Goal: Check status: Check status

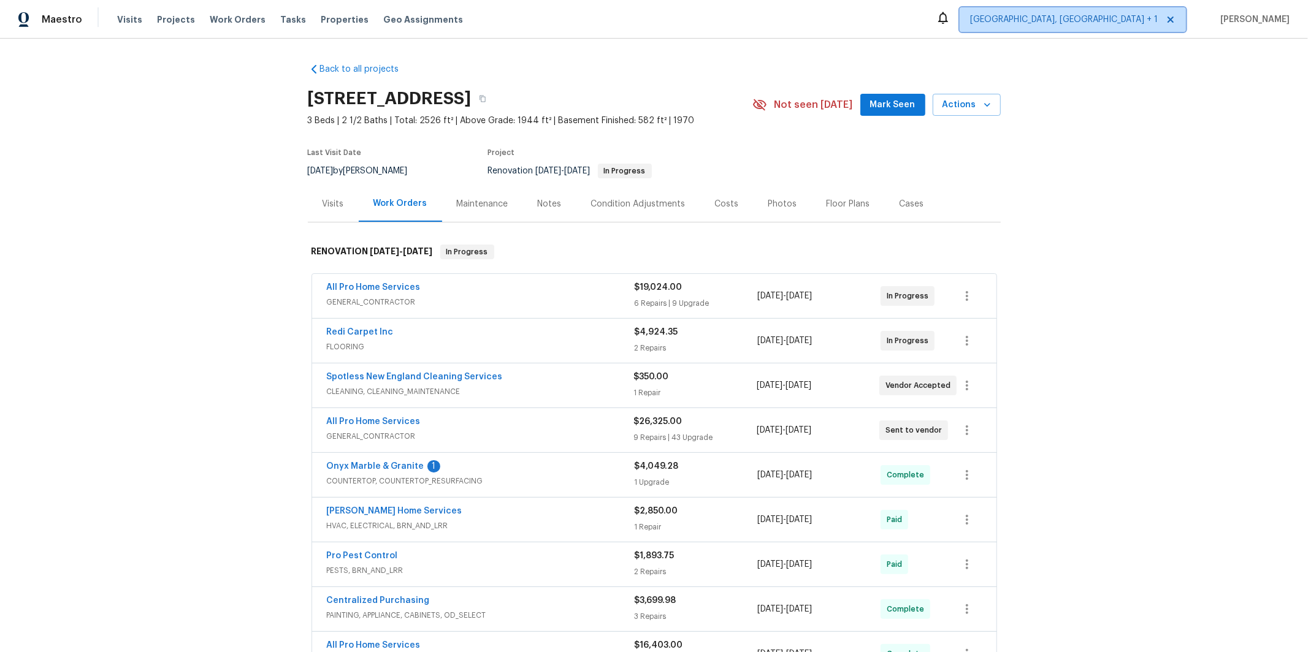
drag, startPoint x: 1195, startPoint y: 18, endPoint x: 1194, endPoint y: 47, distance: 28.8
click at [1175, 18] on icon at bounding box center [1171, 20] width 10 height 10
click at [1158, 16] on span "Market Select" at bounding box center [1130, 19] width 56 height 12
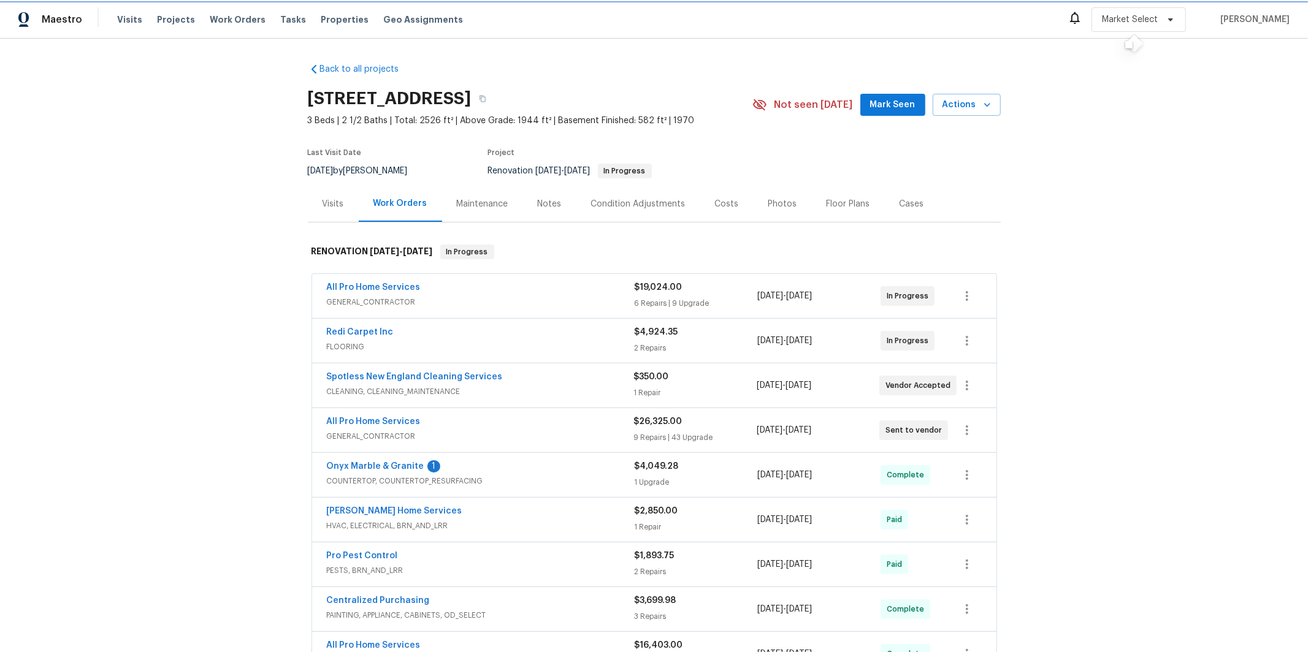
click at [1186, 17] on span "Market Select" at bounding box center [1138, 19] width 94 height 25
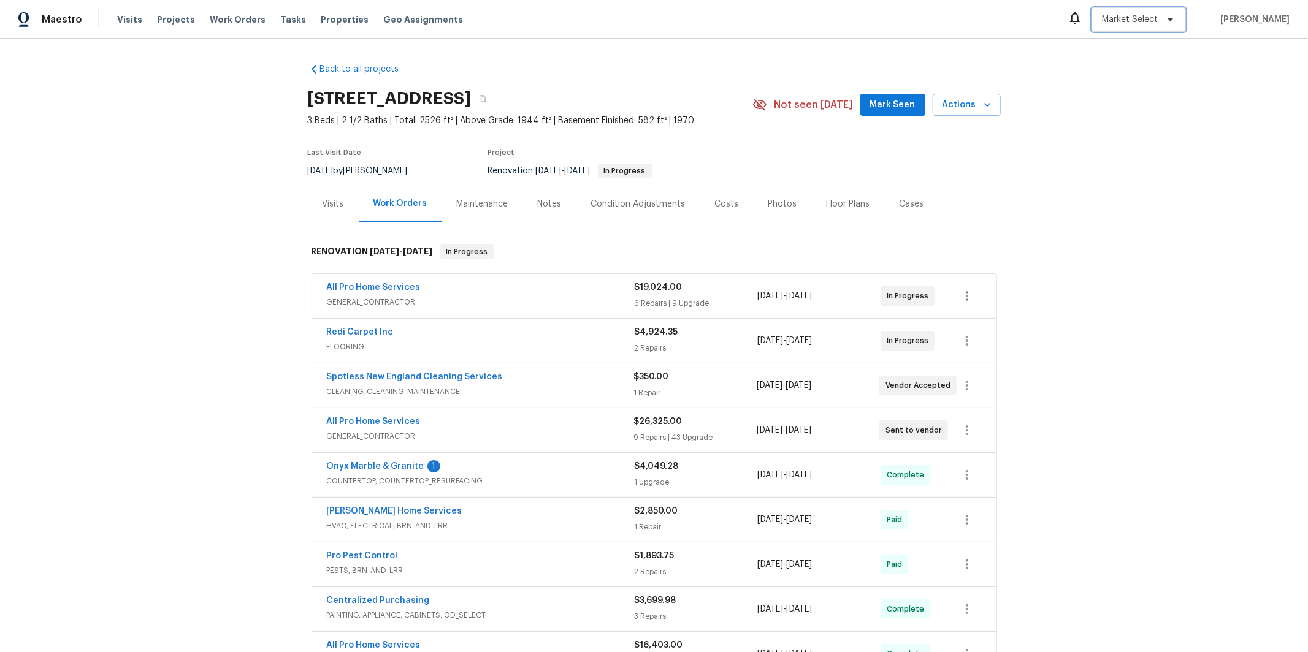
click at [1173, 20] on icon at bounding box center [1170, 19] width 5 height 3
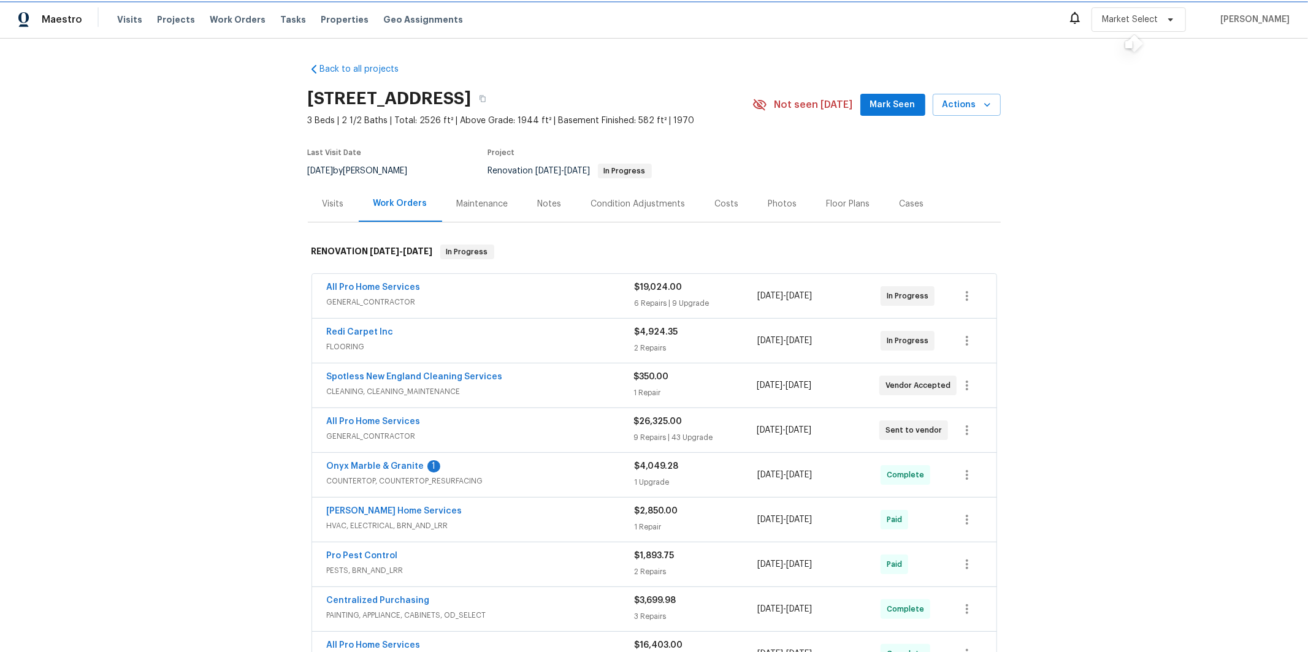
drag, startPoint x: 1132, startPoint y: 28, endPoint x: 1135, endPoint y: 21, distance: 6.6
click at [1132, 28] on span "Market Select" at bounding box center [1138, 19] width 94 height 25
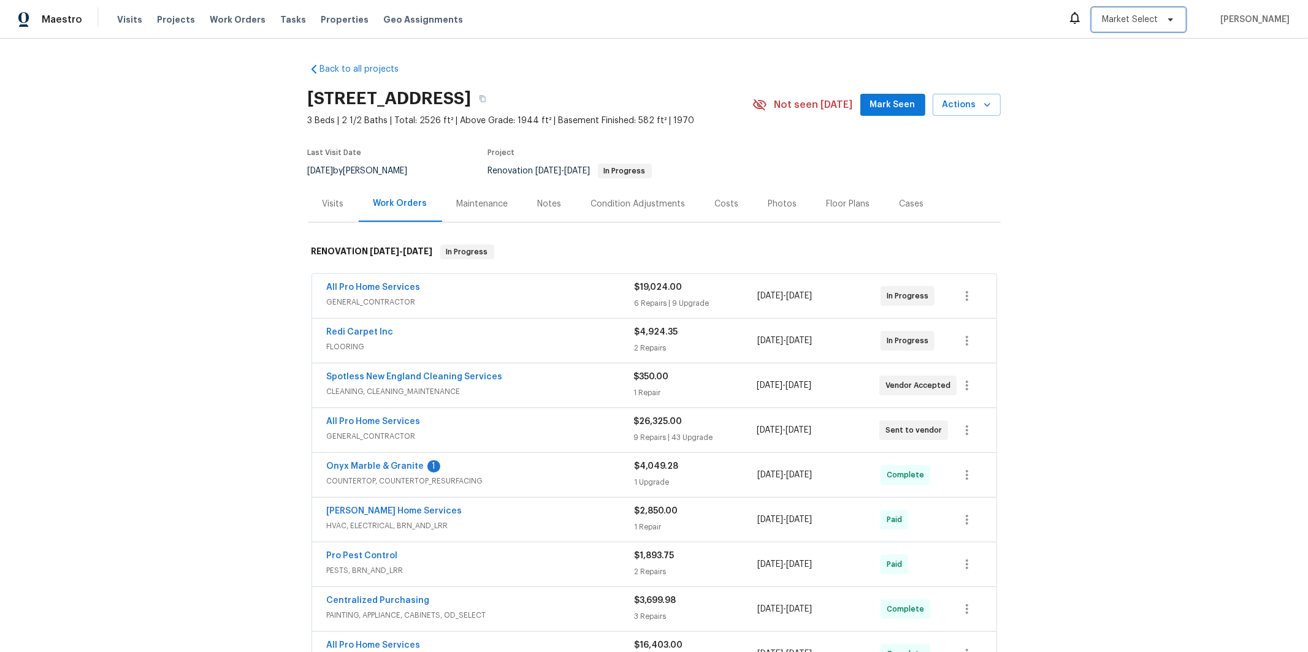
click at [1135, 21] on span "Market Select" at bounding box center [1130, 19] width 56 height 12
click at [1128, 43] on div at bounding box center [1128, 44] width 7 height 7
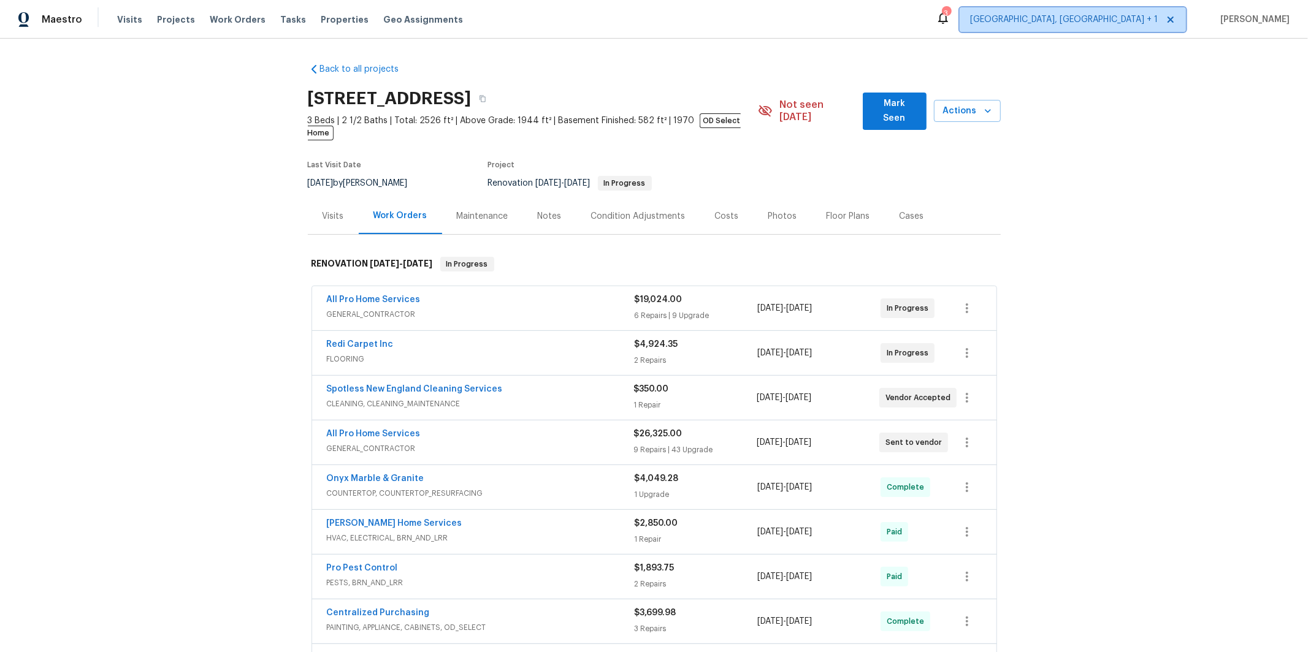
click at [1158, 18] on span "[GEOGRAPHIC_DATA], [GEOGRAPHIC_DATA] + 1" at bounding box center [1064, 19] width 188 height 12
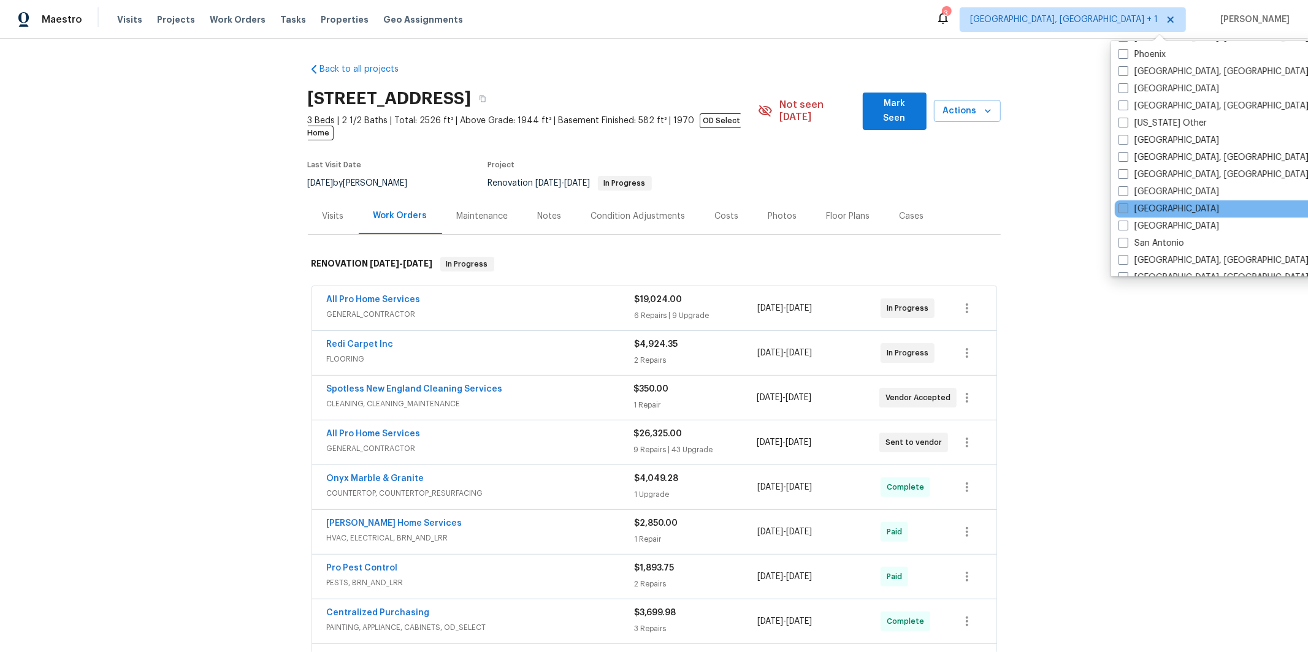
click at [1134, 204] on label "Sacramento" at bounding box center [1168, 209] width 101 height 12
click at [1126, 204] on input "Sacramento" at bounding box center [1122, 207] width 8 height 8
checkbox input "true"
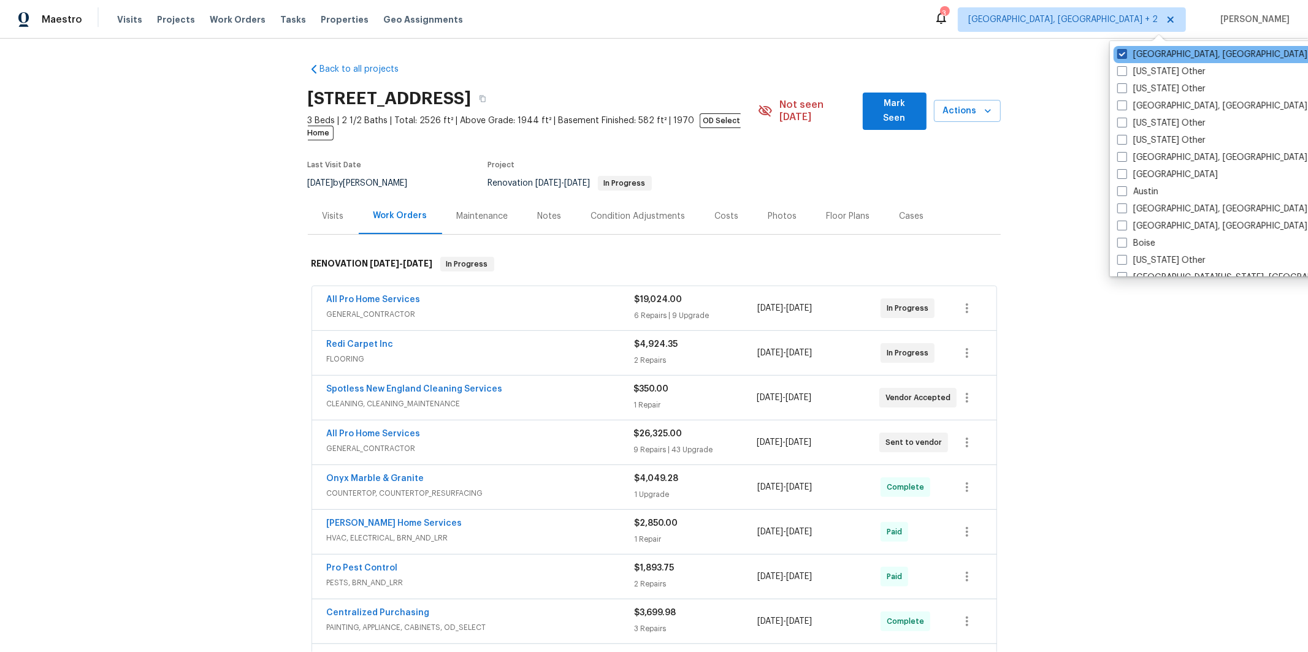
click at [1124, 58] on span at bounding box center [1122, 54] width 10 height 10
click at [1124, 56] on input "Boston, MA" at bounding box center [1121, 52] width 8 height 8
checkbox input "false"
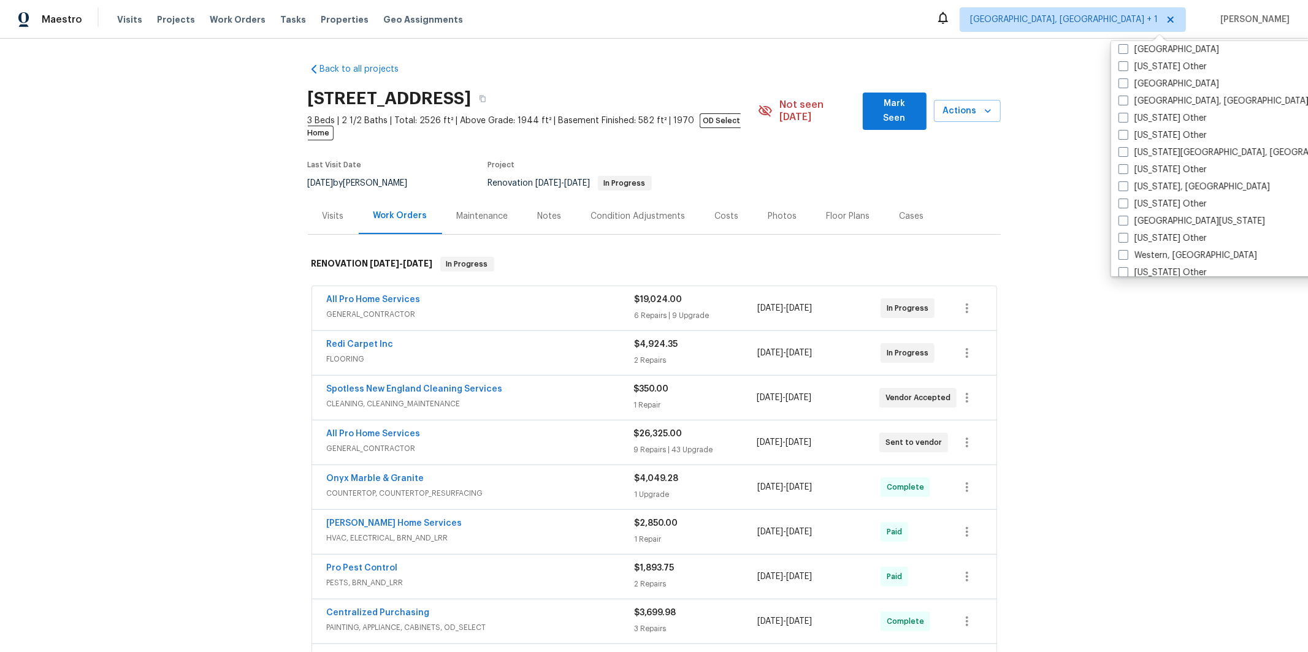
scroll to position [1850, 0]
drag, startPoint x: 125, startPoint y: 110, endPoint x: 107, endPoint y: 75, distance: 39.2
click at [124, 108] on div "Back to all projects 26 Berkshire Dr, Winchester, MA 01890 3 Beds | 2 1/2 Baths…" at bounding box center [654, 346] width 1308 height 614
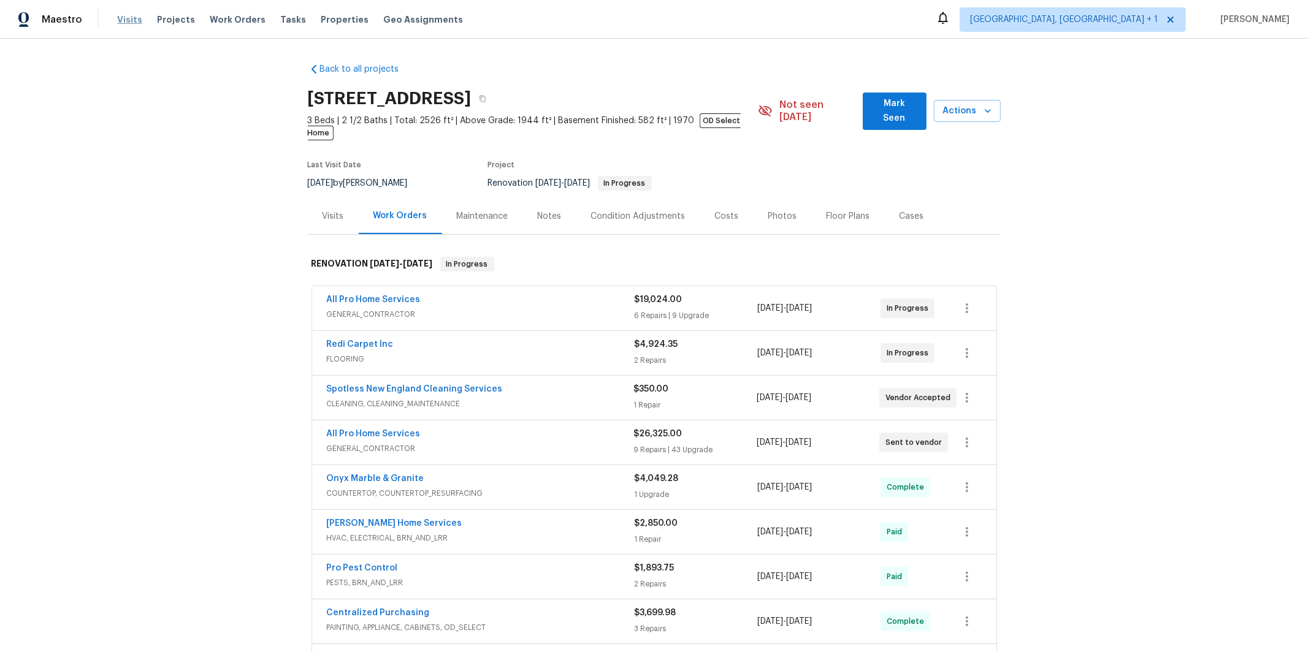
click at [125, 18] on span "Visits" at bounding box center [129, 19] width 25 height 12
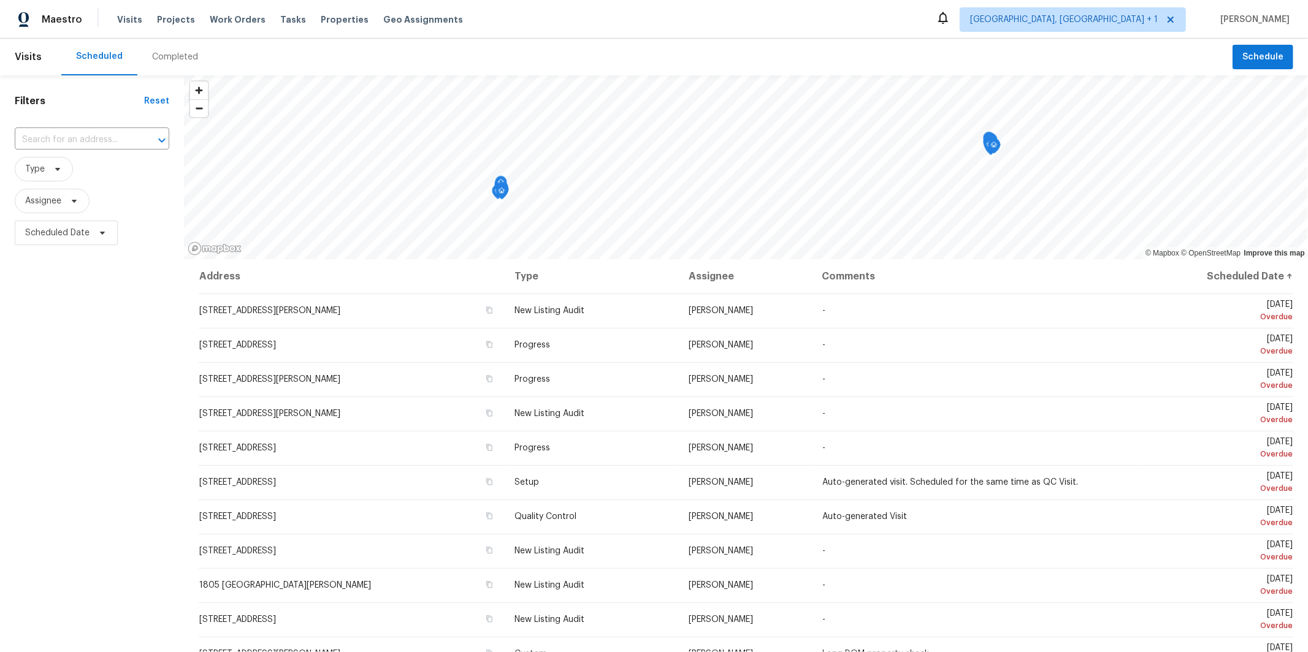
click at [168, 56] on div "Completed" at bounding box center [175, 57] width 46 height 12
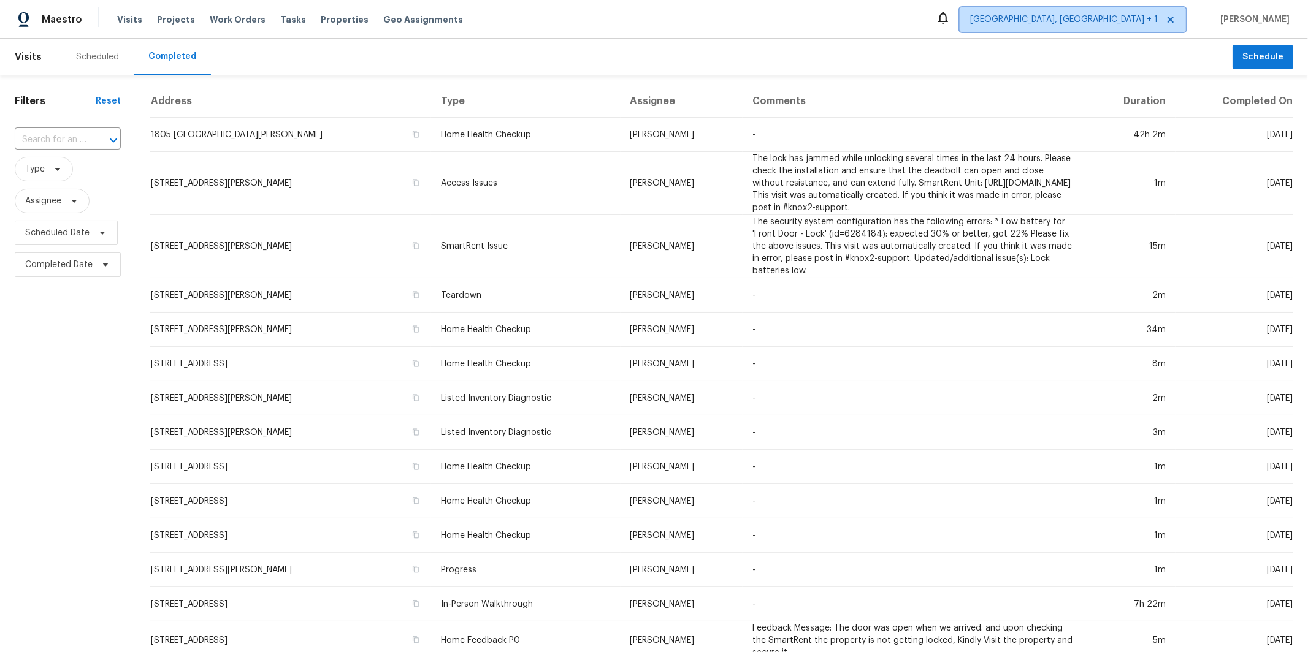
click at [1158, 18] on span "[GEOGRAPHIC_DATA], [GEOGRAPHIC_DATA] + 1" at bounding box center [1064, 19] width 188 height 12
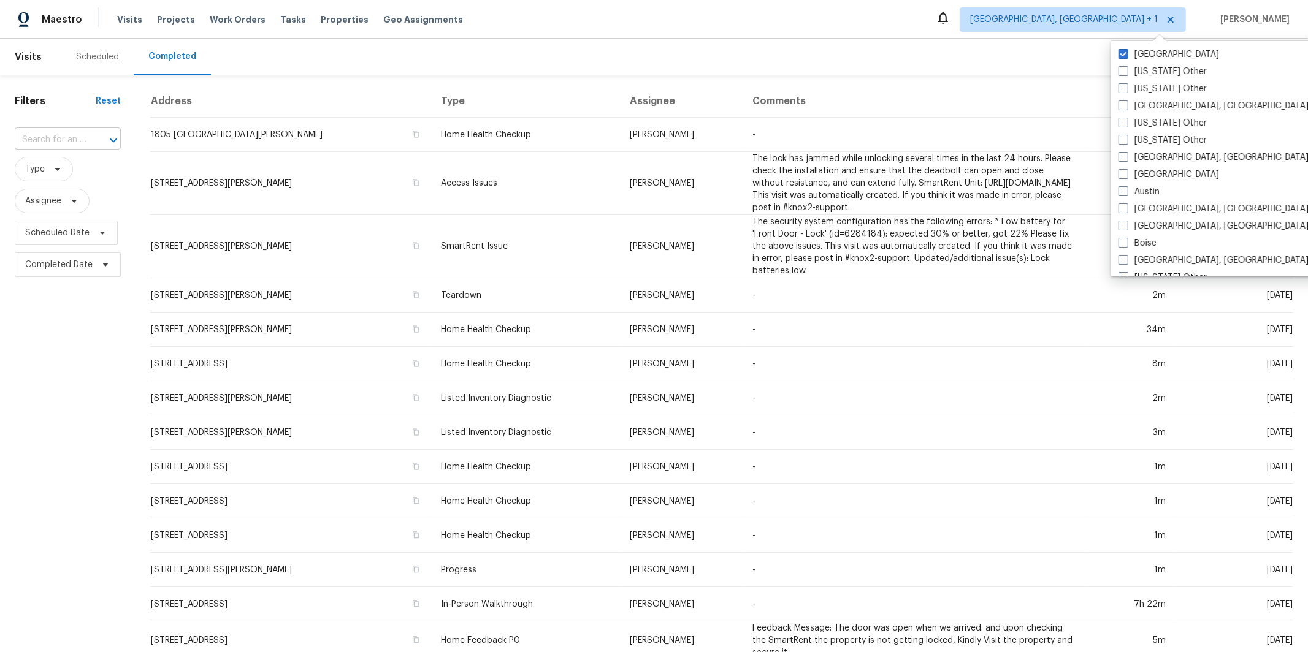
click at [50, 132] on input "text" at bounding box center [51, 140] width 72 height 19
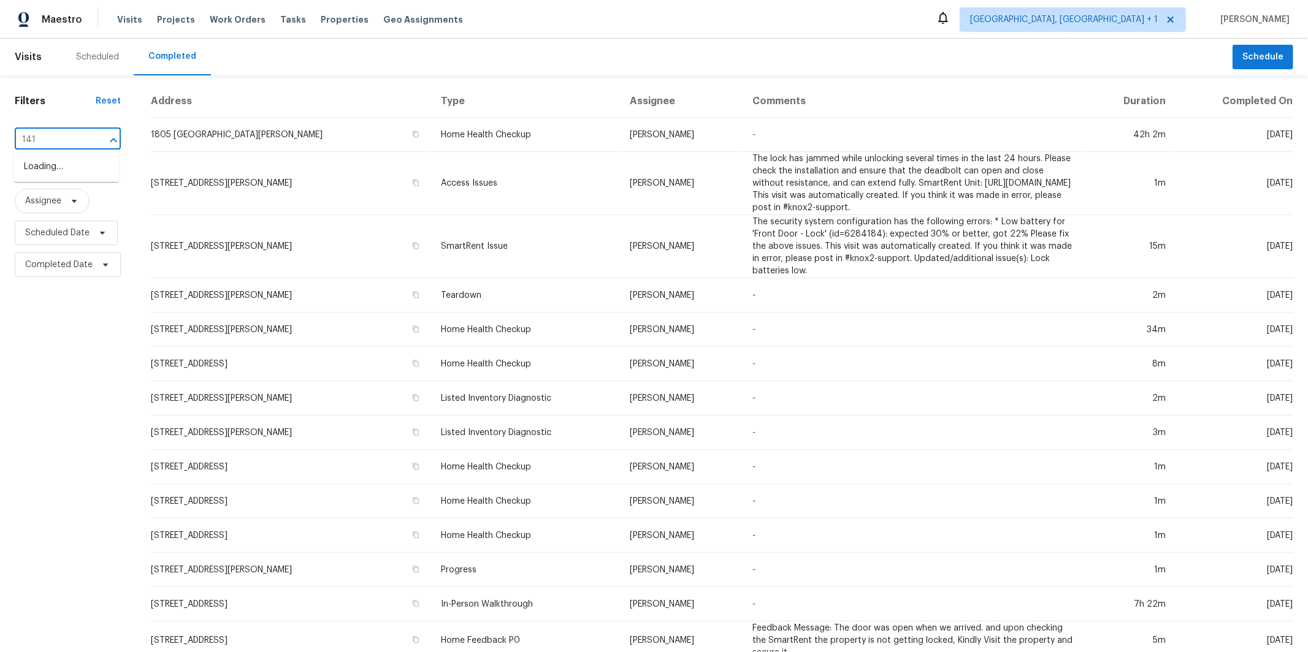
type input "1419"
click at [80, 174] on li "1419 Calle Las Casas, Roseville, CA 95747" at bounding box center [66, 173] width 105 height 33
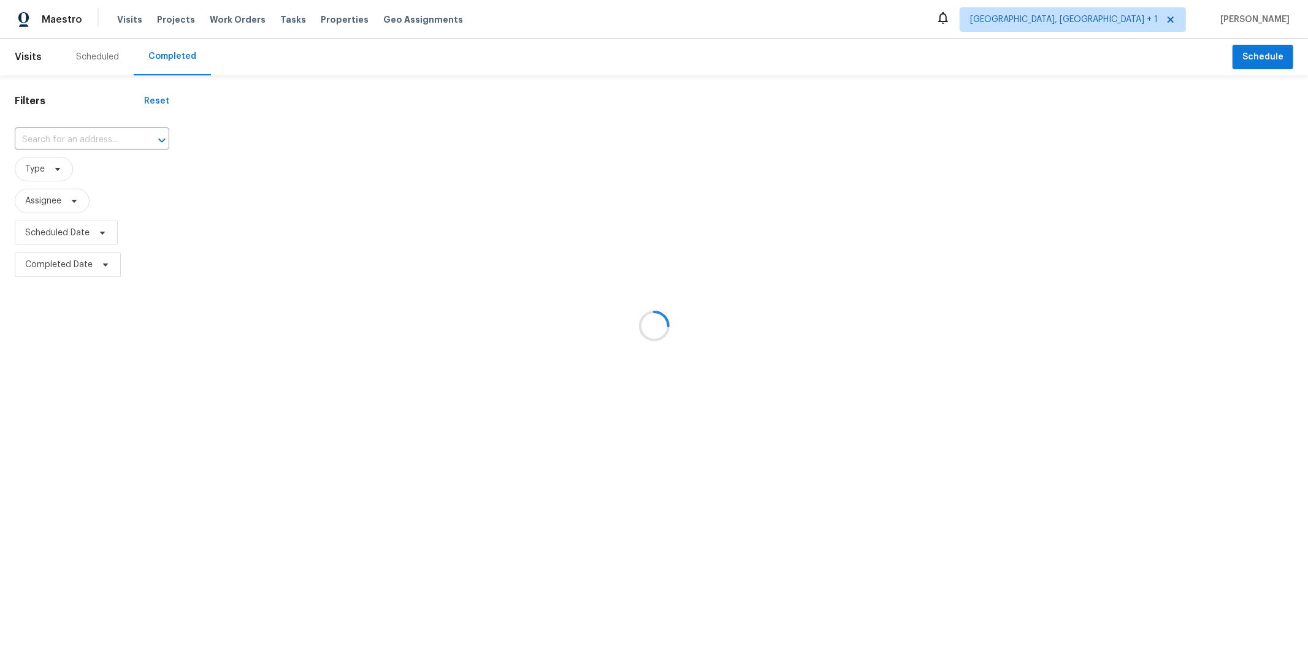
type input "1419 Calle Las Casas, Roseville, CA 95747"
click at [104, 59] on div "Scheduled" at bounding box center [97, 57] width 43 height 12
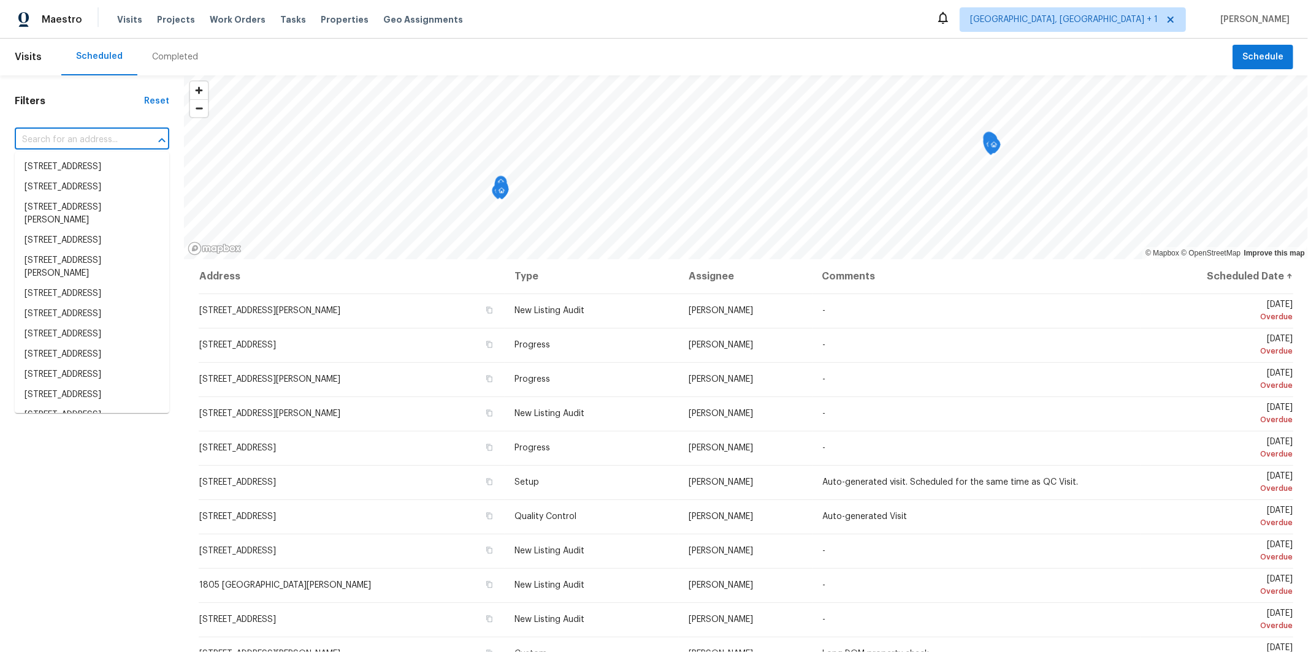
click at [101, 143] on input "text" at bounding box center [75, 140] width 120 height 19
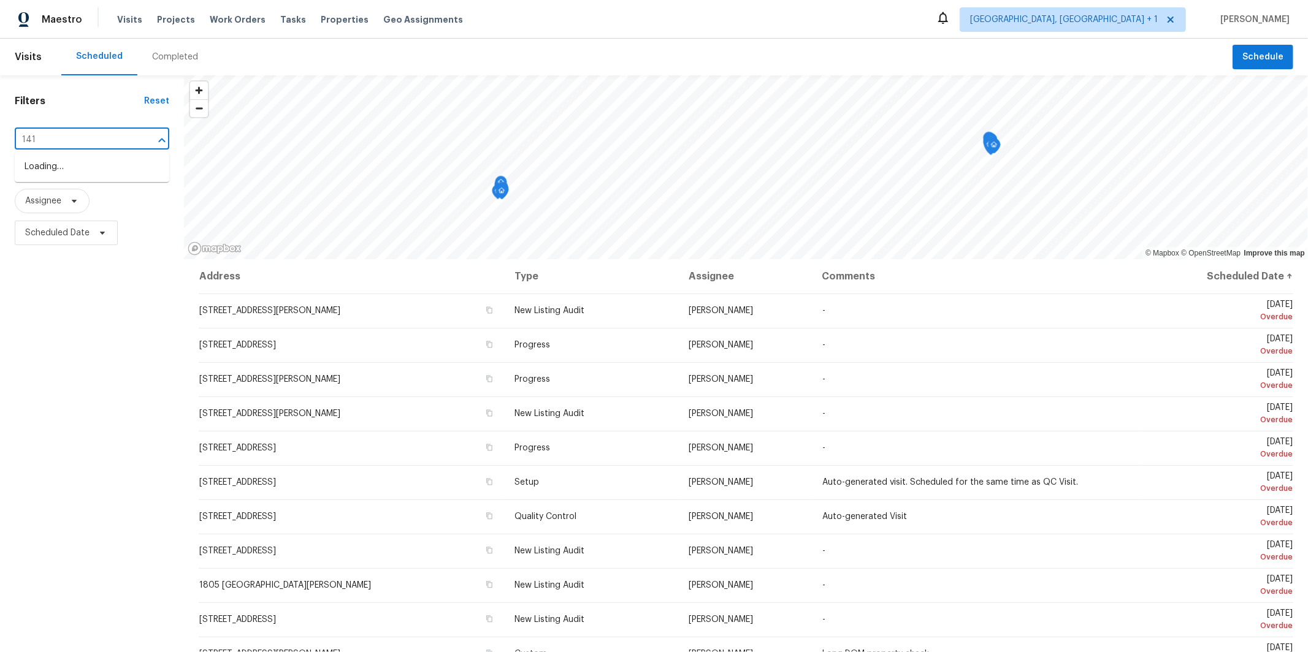
type input "1419"
click at [109, 169] on li "1419 Calle Las Casas, Roseville, CA 95747" at bounding box center [92, 173] width 155 height 33
